Goal: Task Accomplishment & Management: Manage account settings

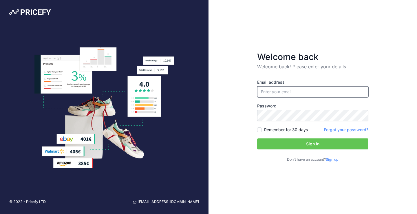
click at [282, 93] on input "email" at bounding box center [312, 91] width 111 height 11
type input "[PERSON_NAME][EMAIL_ADDRESS][DOMAIN_NAME]"
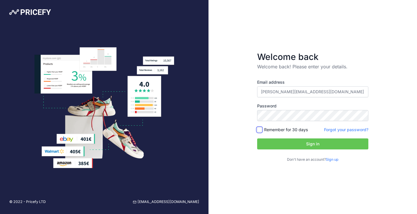
click at [260, 129] on input "Remember for 30 days" at bounding box center [259, 129] width 5 height 5
checkbox input "true"
click at [313, 146] on button "Sign in" at bounding box center [312, 143] width 111 height 11
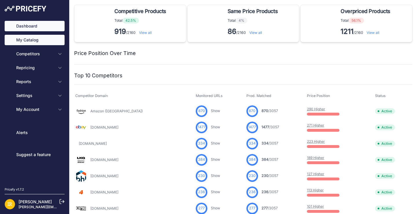
click at [39, 40] on link "My Catalog" at bounding box center [35, 40] width 60 height 10
